Goal: Complete application form

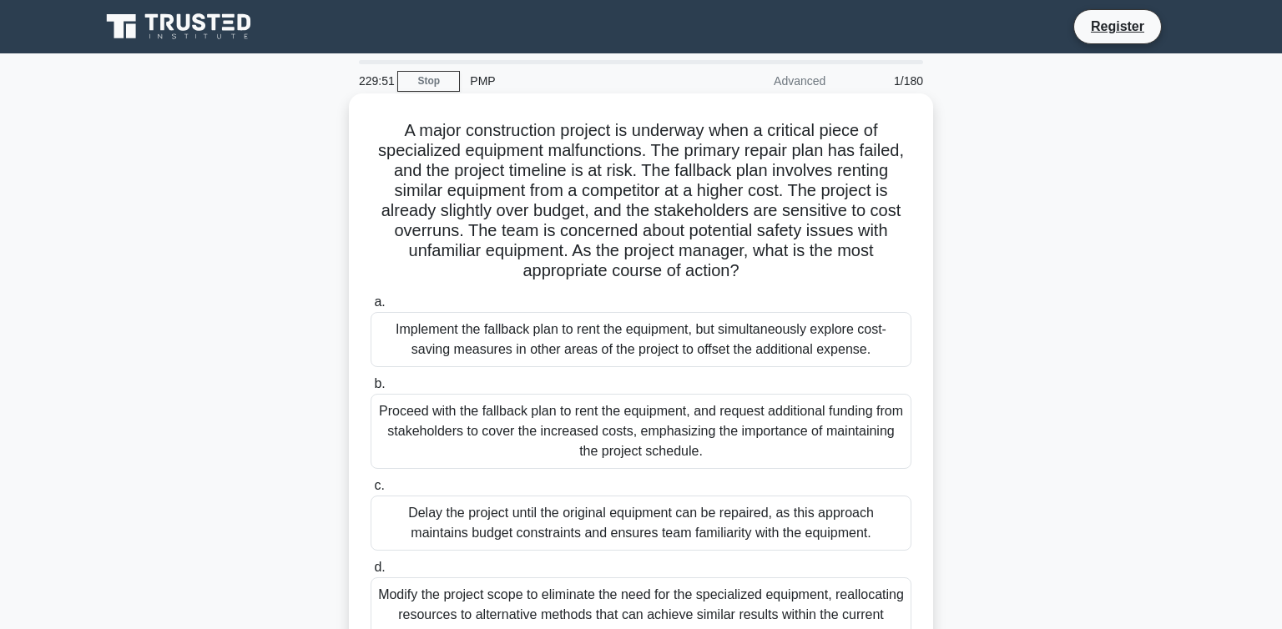
scroll to position [88, 0]
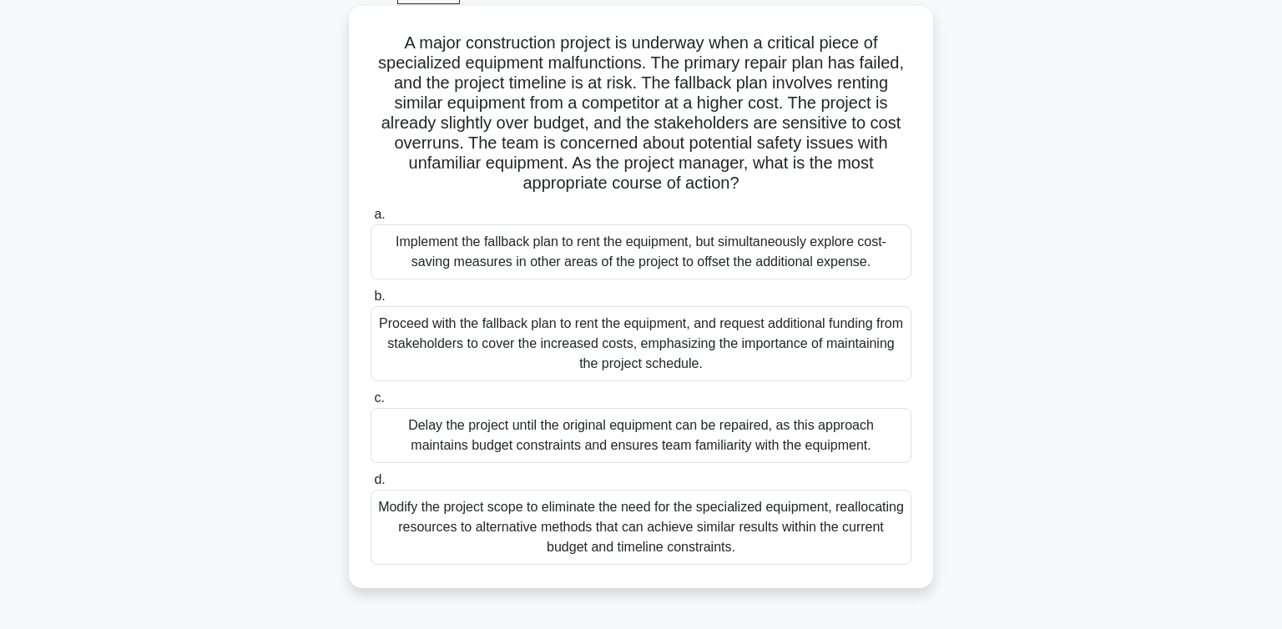
click at [508, 257] on div "Implement the fallback plan to rent the equipment, but simultaneously explore c…" at bounding box center [641, 252] width 541 height 55
click at [371, 220] on input "a. Implement the fallback plan to rent the equipment, but simultaneously explor…" at bounding box center [371, 215] width 0 height 11
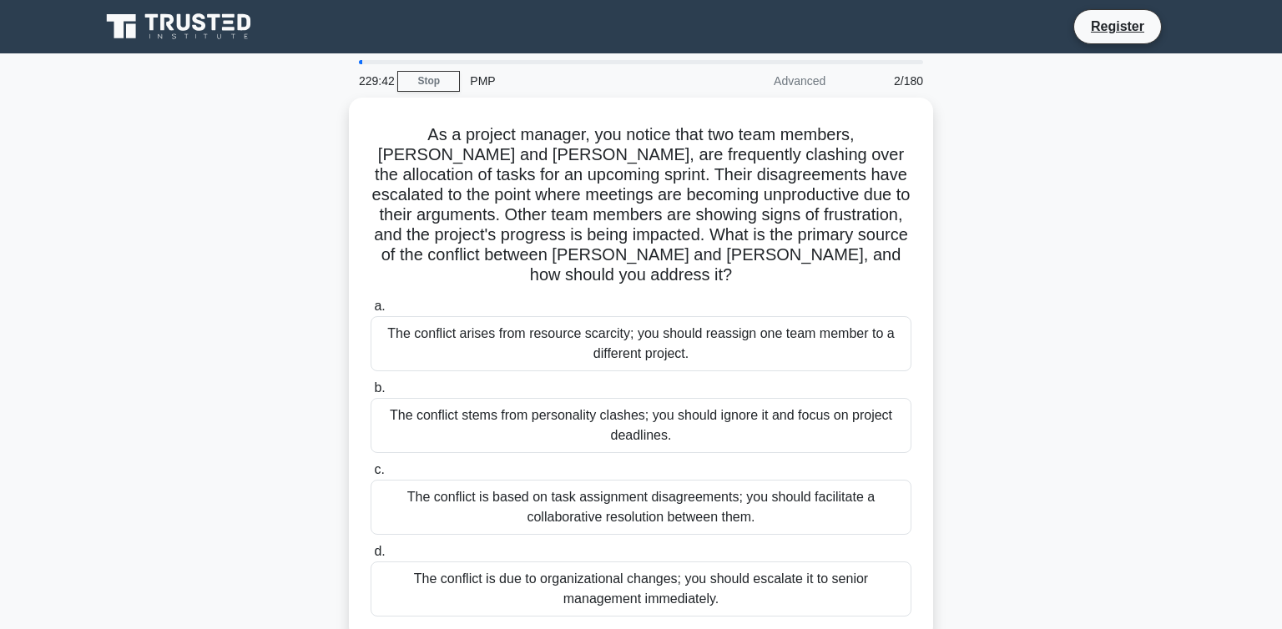
scroll to position [0, 0]
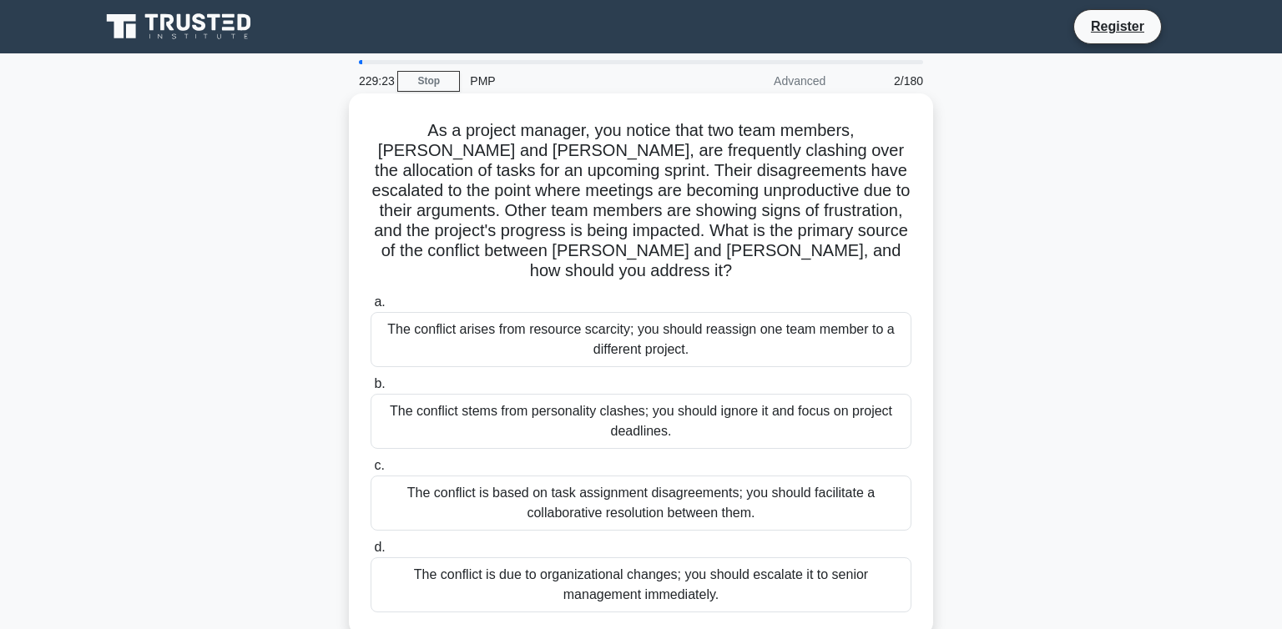
click at [626, 312] on div "The conflict arises from resource scarcity; you should reassign one team member…" at bounding box center [641, 339] width 541 height 55
click at [371, 305] on input "a. The conflict arises from resource scarcity; you should reassign one team mem…" at bounding box center [371, 302] width 0 height 11
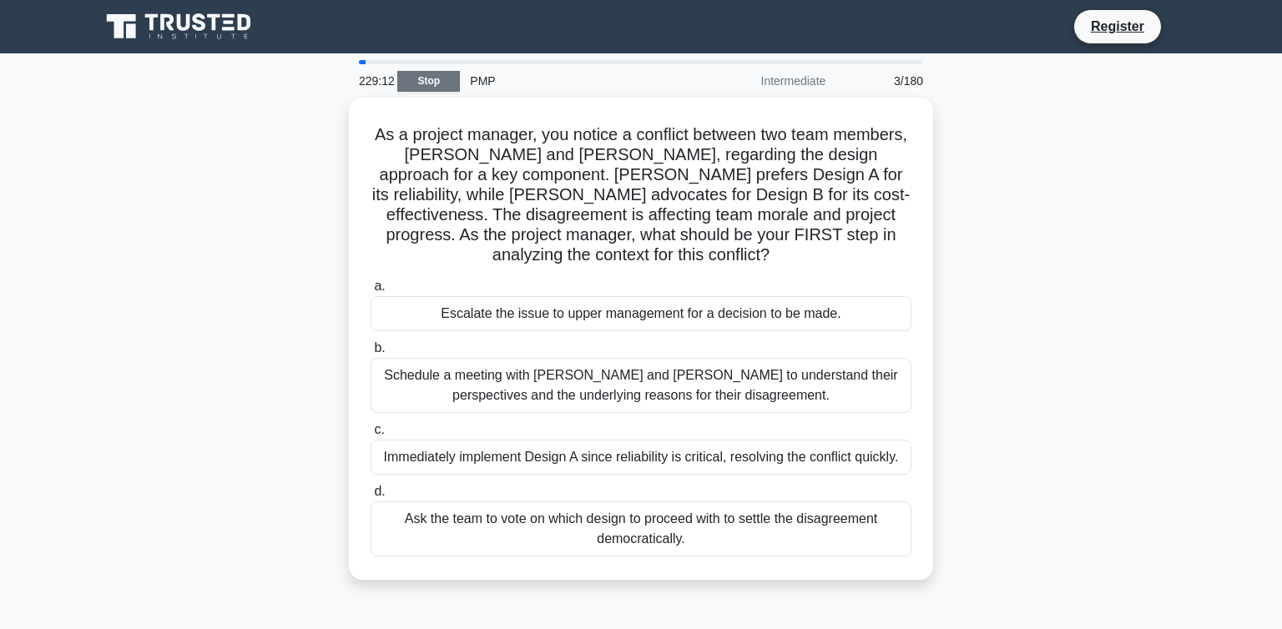
click at [428, 87] on link "Stop" at bounding box center [428, 81] width 63 height 21
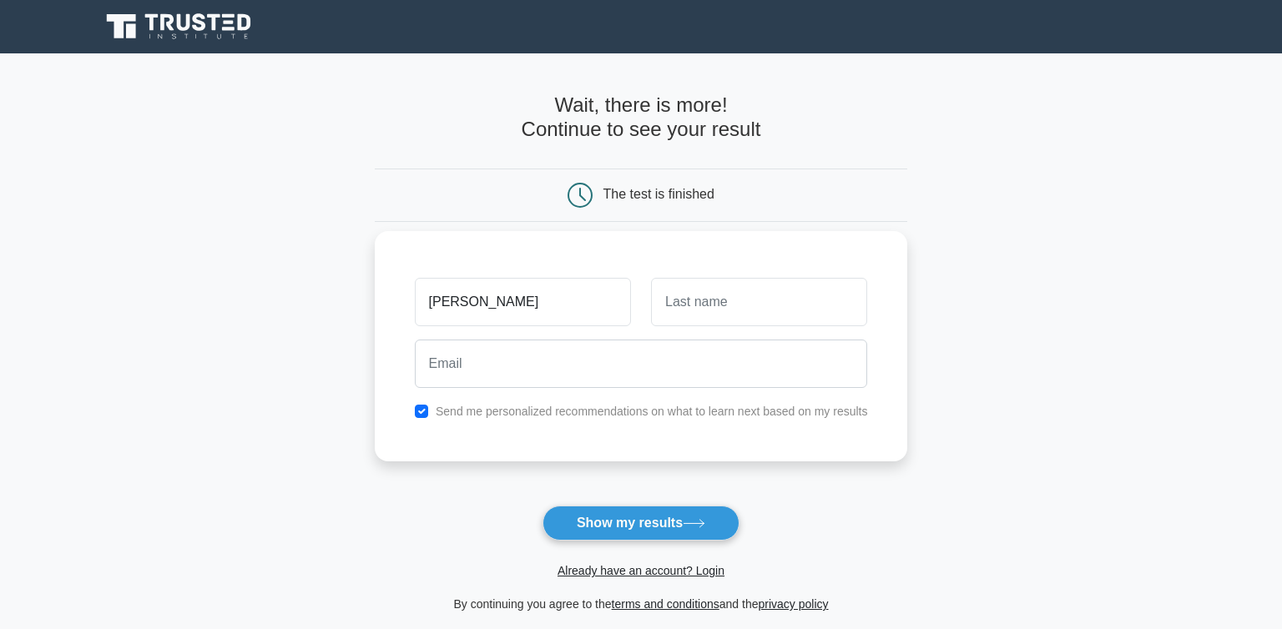
type input "[PERSON_NAME]"
click at [695, 306] on input "text" at bounding box center [759, 302] width 216 height 48
type input "[PERSON_NAME]"
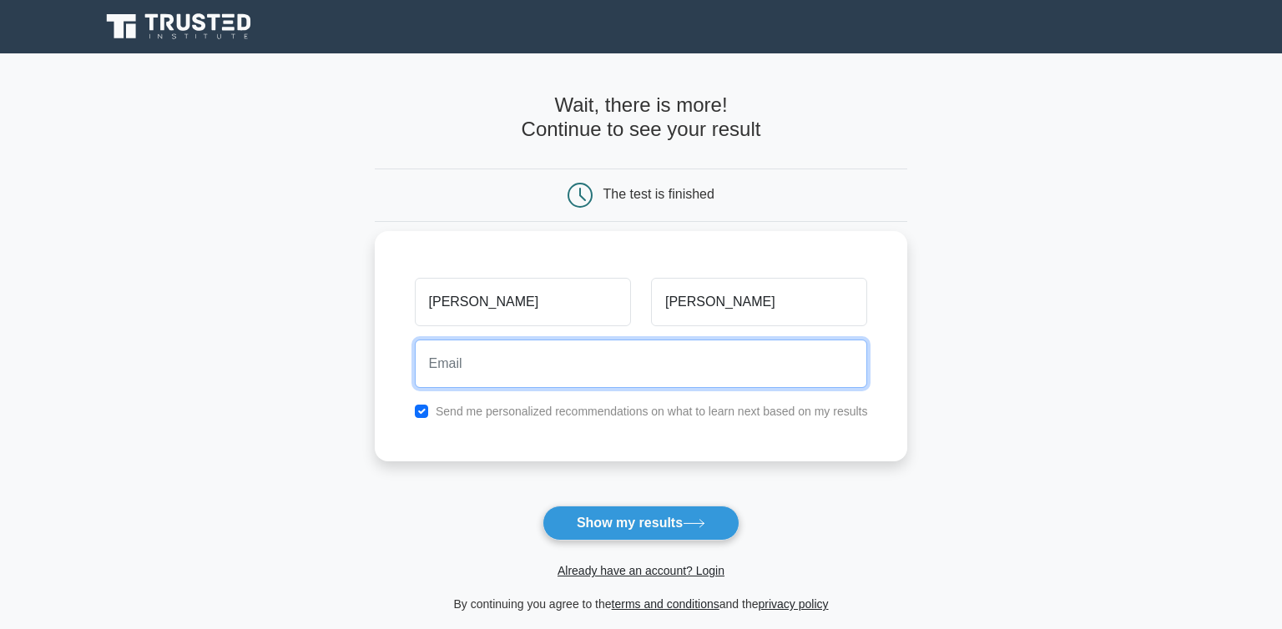
click at [564, 377] on input "email" at bounding box center [641, 364] width 453 height 48
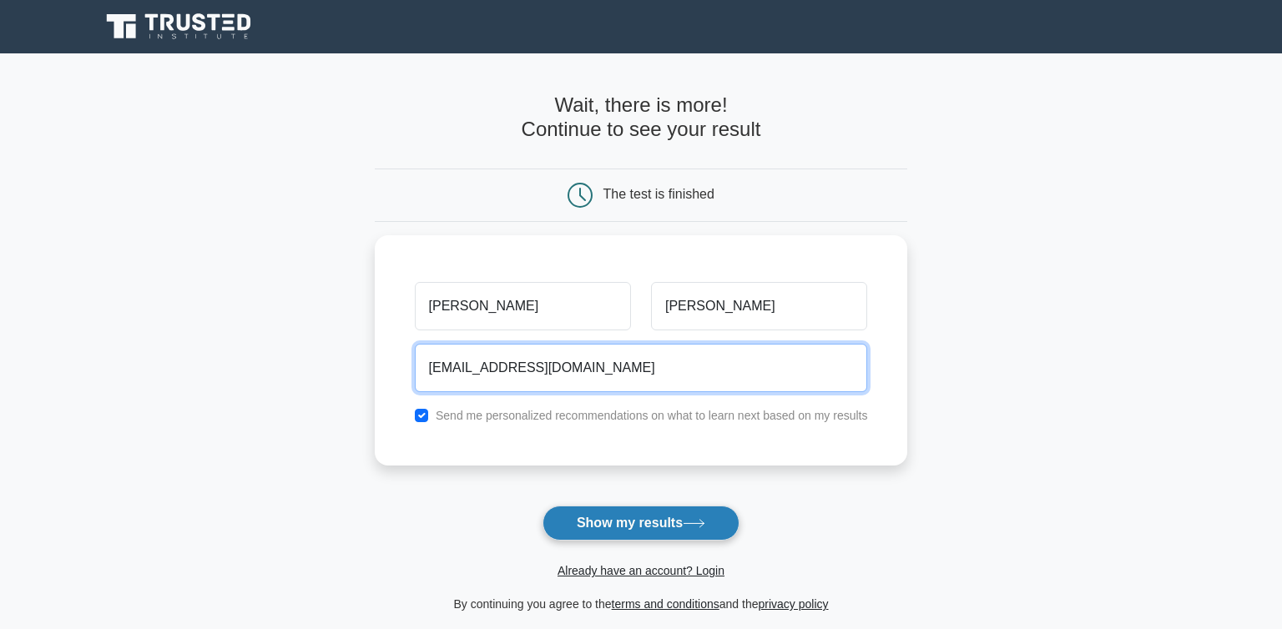
type input "[EMAIL_ADDRESS][DOMAIN_NAME]"
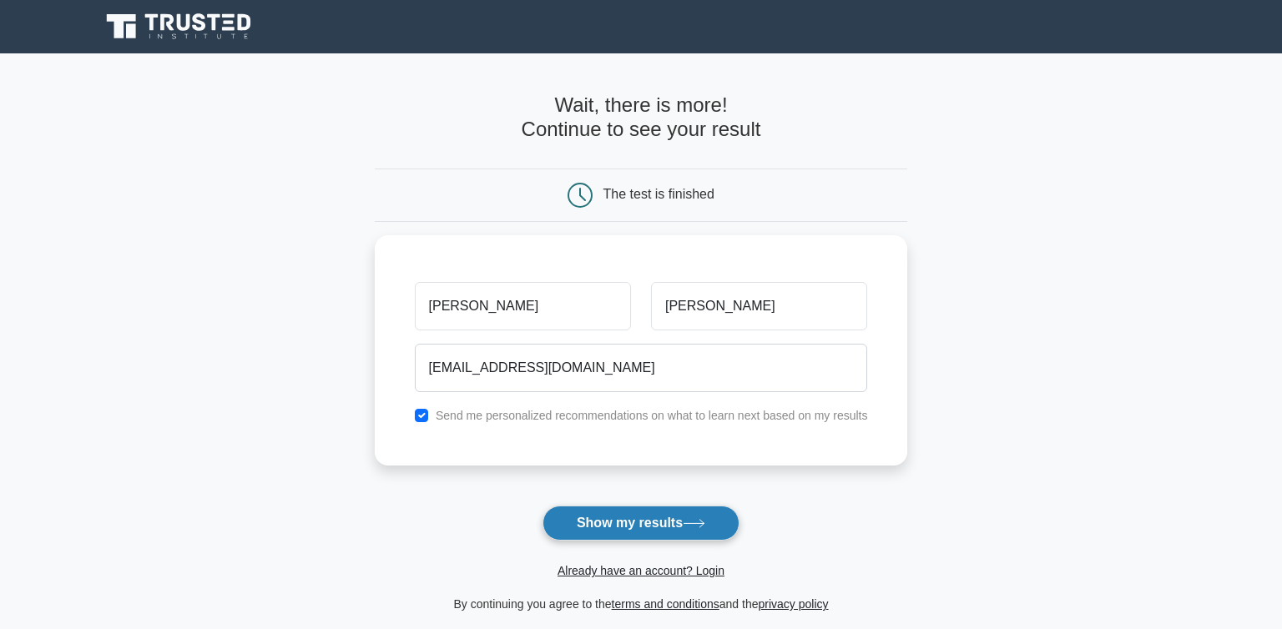
click at [650, 519] on button "Show my results" at bounding box center [641, 523] width 197 height 35
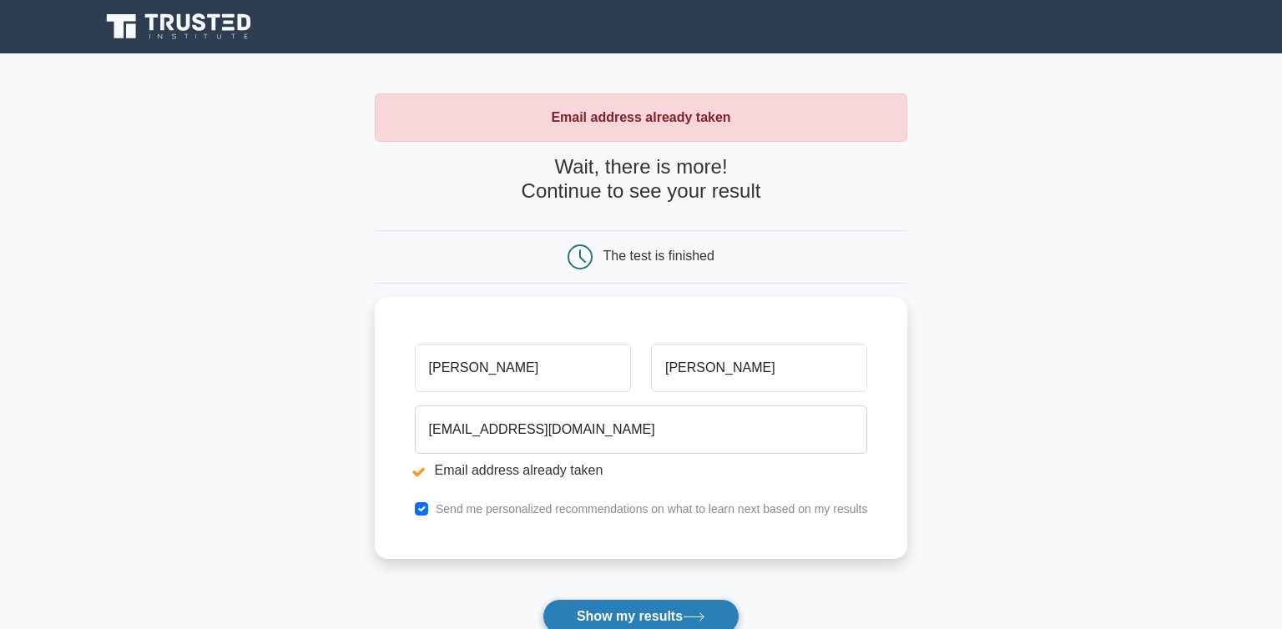
click at [592, 609] on button "Show my results" at bounding box center [641, 616] width 197 height 35
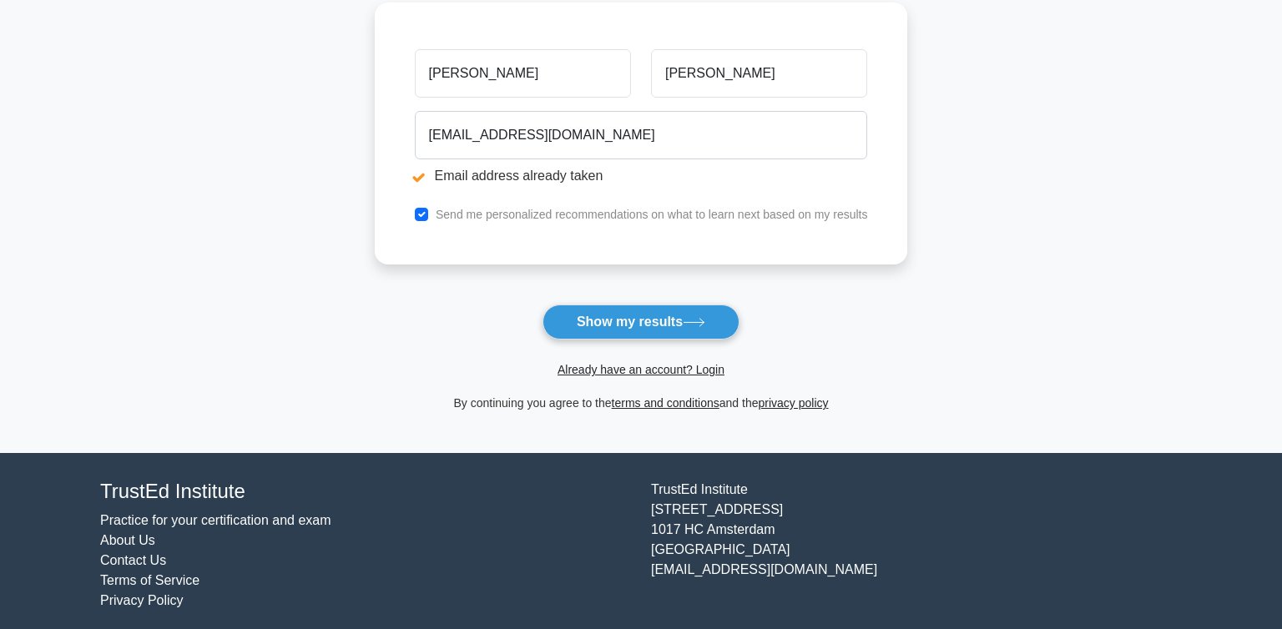
scroll to position [302, 0]
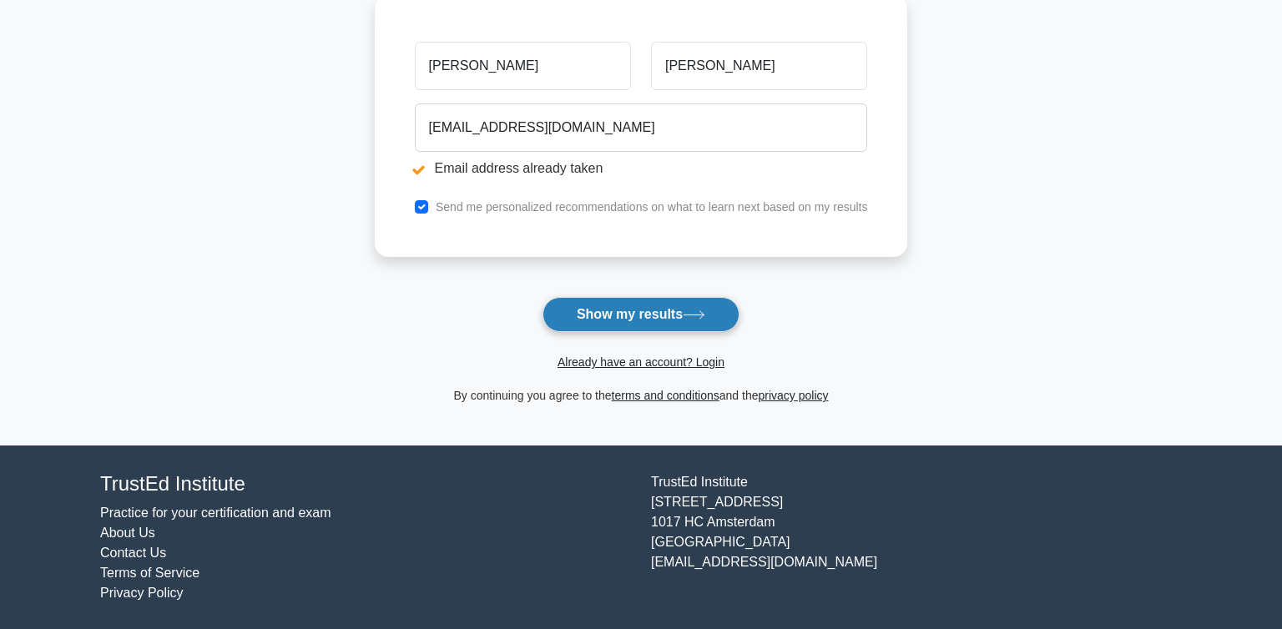
click at [629, 323] on button "Show my results" at bounding box center [641, 314] width 197 height 35
